Goal: Information Seeking & Learning: Learn about a topic

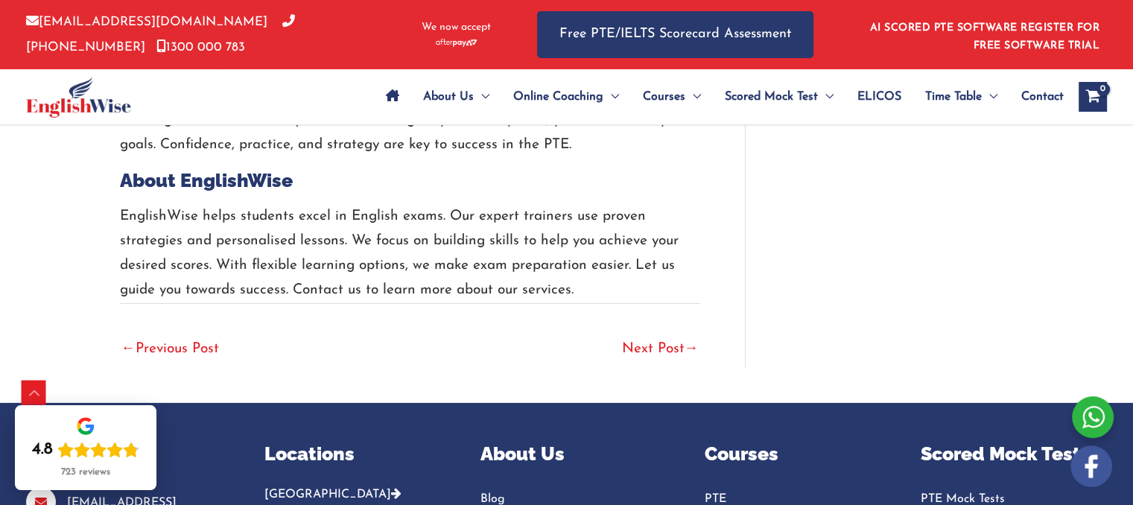
scroll to position [4758, 0]
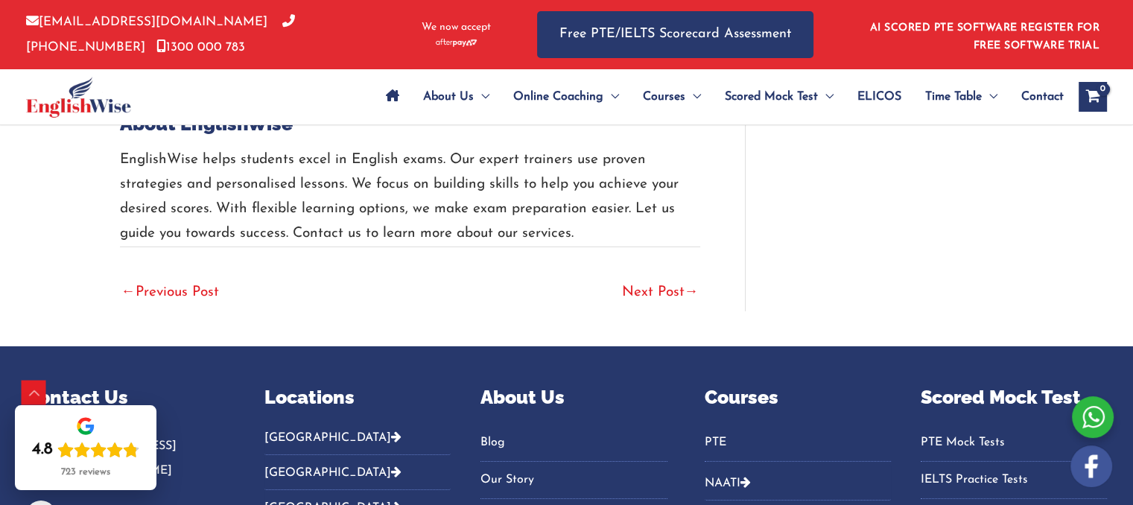
click at [662, 291] on link "Next Post →" at bounding box center [660, 293] width 77 height 33
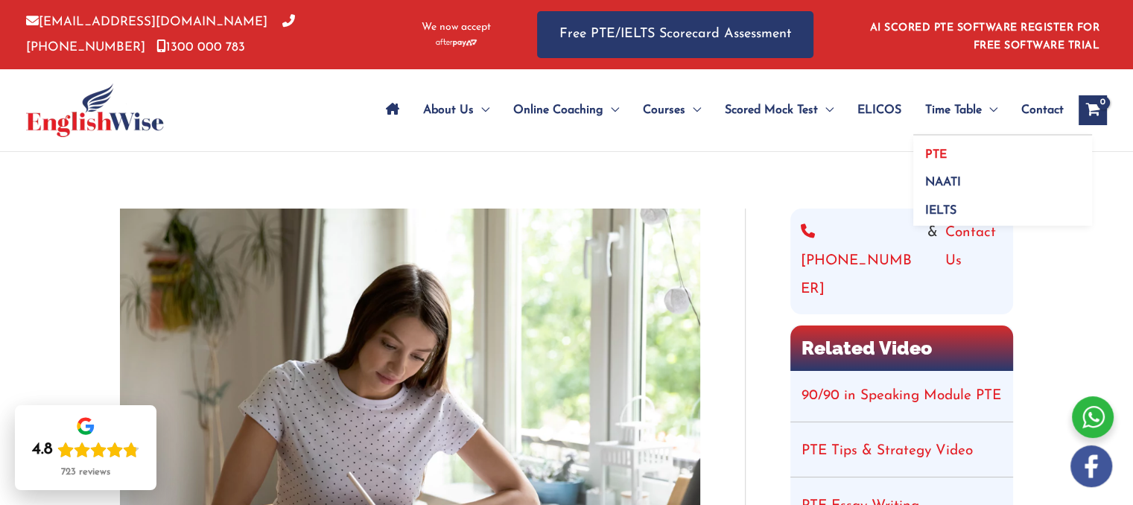
click at [933, 157] on span "PTE" at bounding box center [936, 155] width 22 height 12
